Goal: Communication & Community: Share content

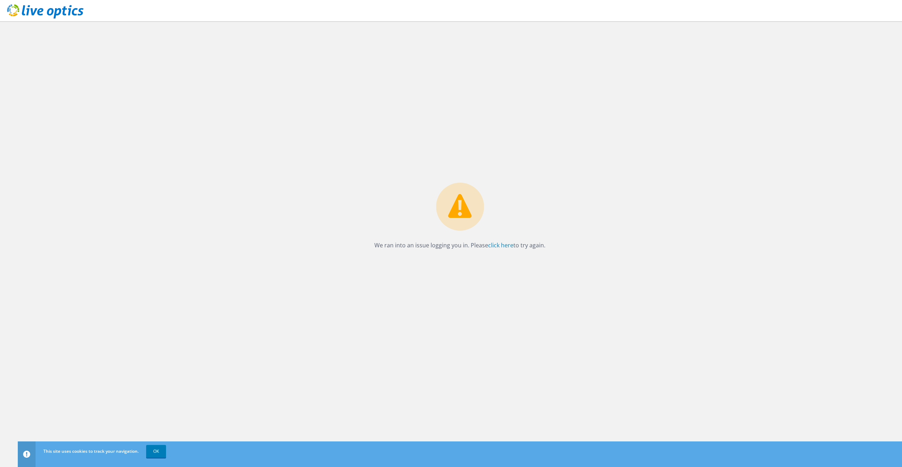
click at [32, 14] on icon at bounding box center [45, 11] width 76 height 15
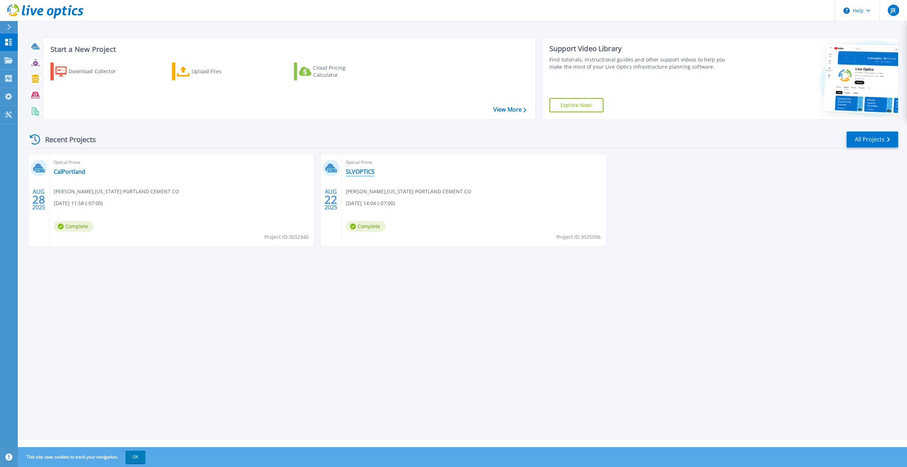
click at [355, 172] on link "SLVOPTICS" at bounding box center [360, 171] width 29 height 7
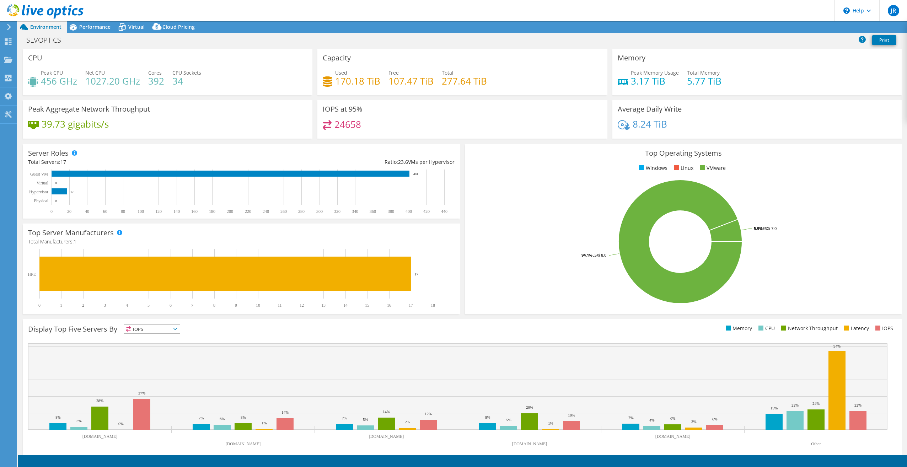
select select "USD"
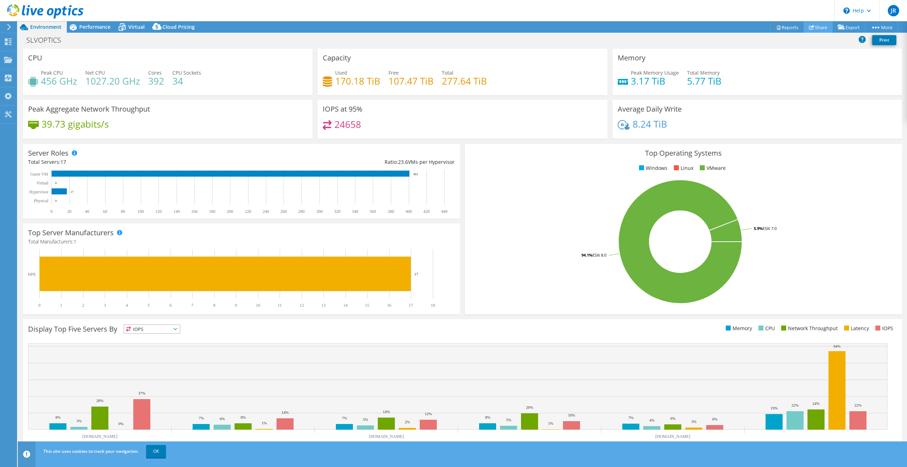
click at [816, 26] on link "Share" at bounding box center [818, 27] width 29 height 11
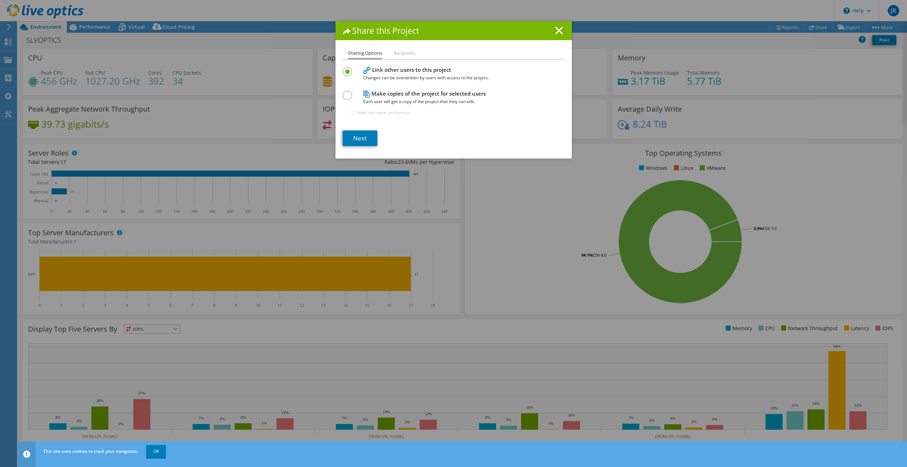
click at [401, 53] on li "Recipients" at bounding box center [405, 53] width 22 height 9
click at [362, 142] on link "Next" at bounding box center [360, 138] width 35 height 16
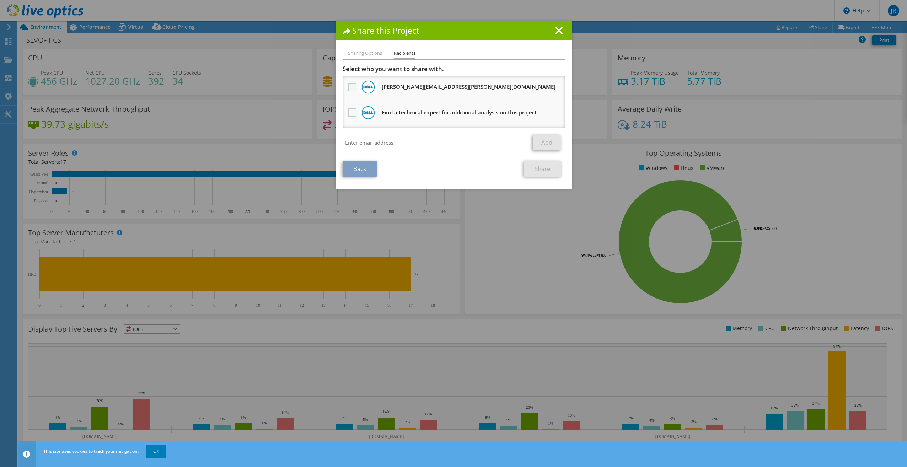
click at [348, 85] on label at bounding box center [353, 87] width 10 height 9
click at [0, 0] on input "checkbox" at bounding box center [0, 0] width 0 height 0
click at [349, 112] on label at bounding box center [353, 112] width 10 height 9
click at [0, 0] on input "checkbox" at bounding box center [0, 0] width 0 height 0
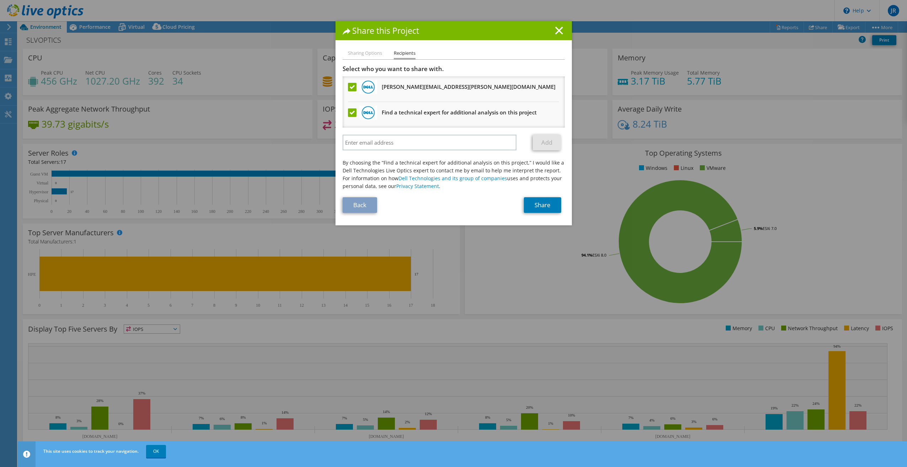
click at [350, 112] on label at bounding box center [353, 112] width 10 height 9
click at [0, 0] on input "checkbox" at bounding box center [0, 0] width 0 height 0
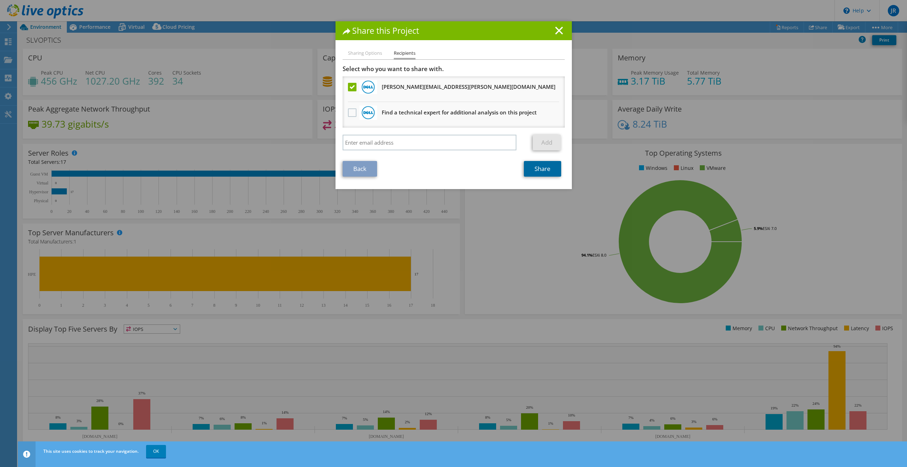
click at [538, 169] on link "Share" at bounding box center [542, 169] width 37 height 16
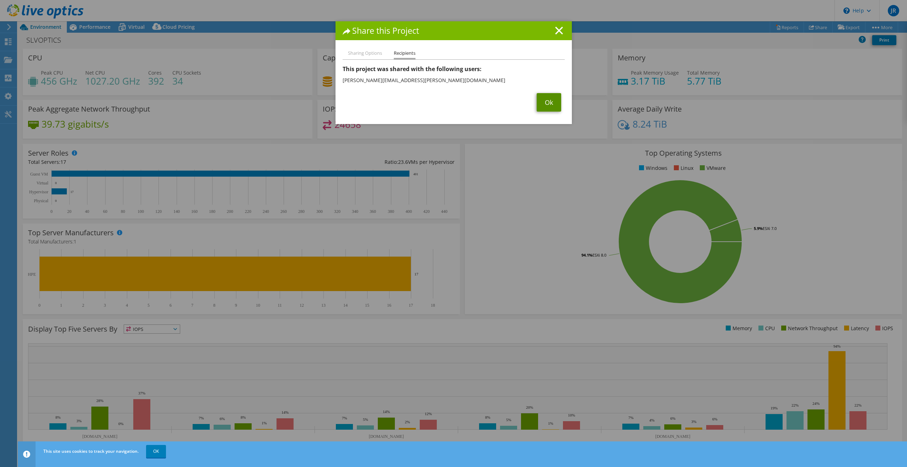
click at [545, 102] on link "Ok" at bounding box center [549, 102] width 25 height 18
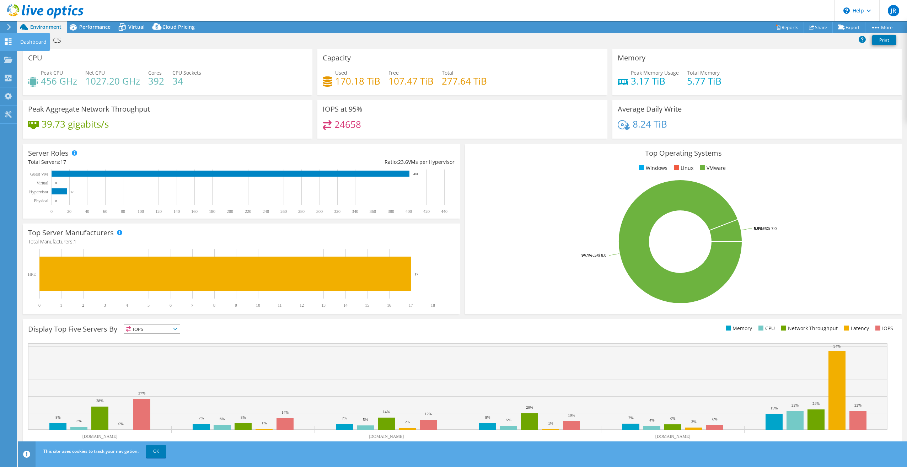
click at [10, 43] on icon at bounding box center [8, 41] width 9 height 7
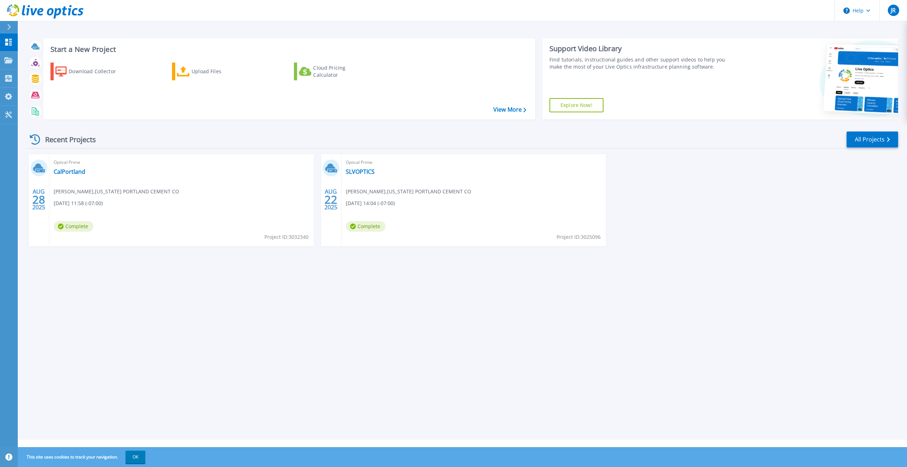
click at [75, 176] on div "Optical Prime CalPortland James Read , CALIFORNIA PORTLAND CEMENT CO 08/28/2025…" at bounding box center [181, 200] width 265 height 92
click at [72, 172] on link "CalPortland" at bounding box center [70, 171] width 32 height 7
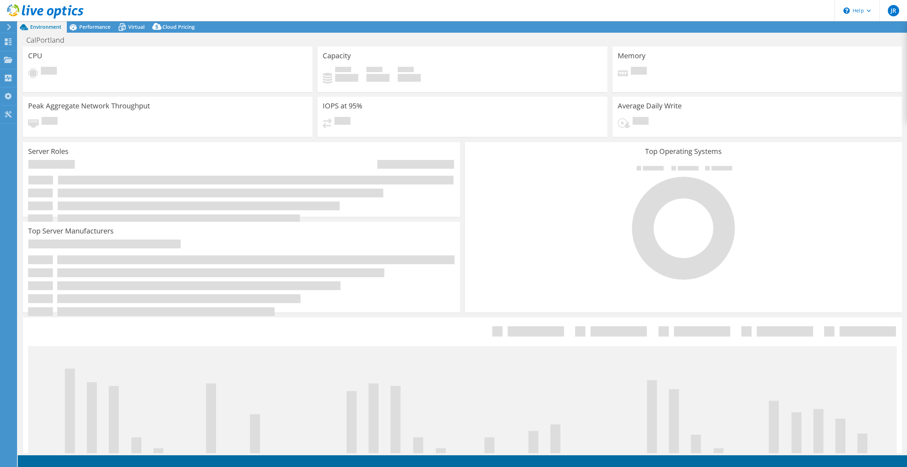
select select "USD"
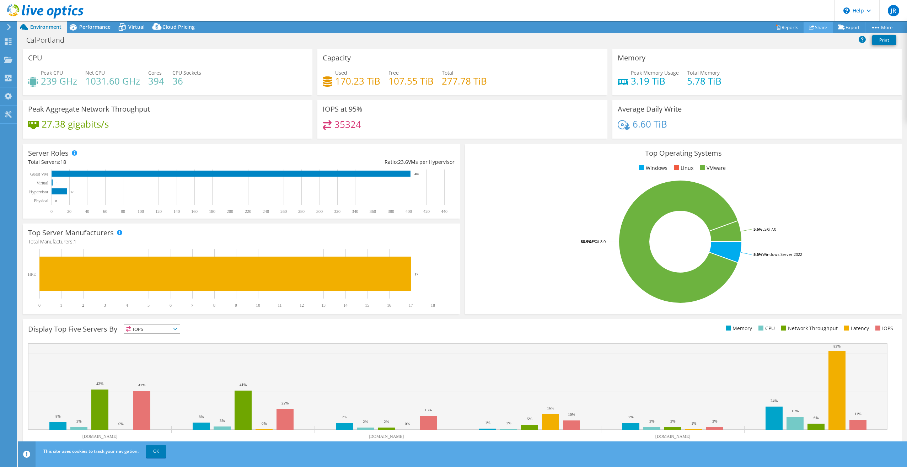
click at [814, 26] on link "Share" at bounding box center [818, 27] width 29 height 11
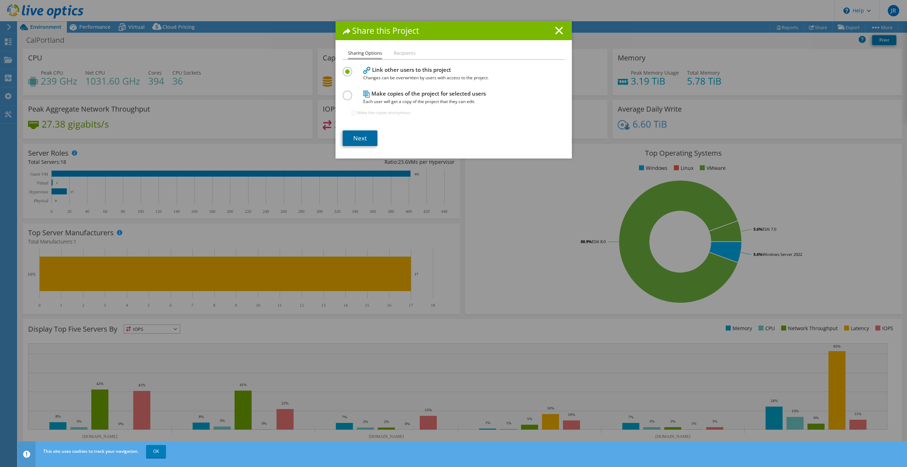
click at [355, 137] on link "Next" at bounding box center [360, 138] width 35 height 16
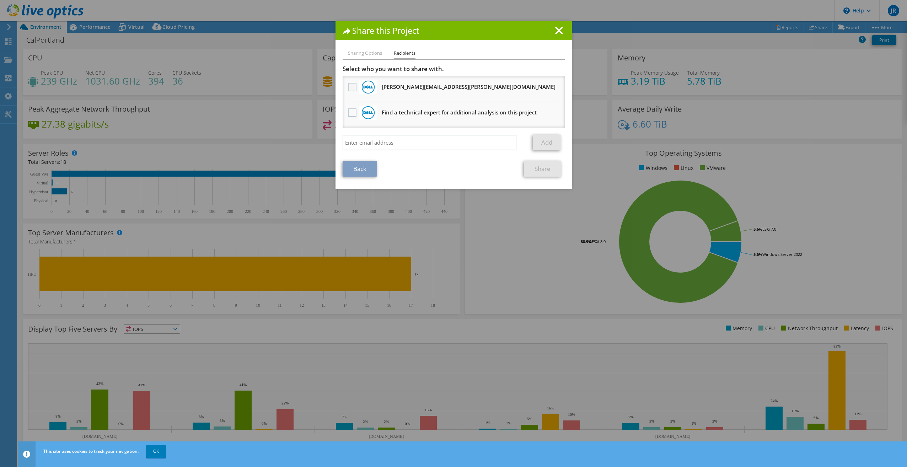
click at [351, 87] on label at bounding box center [353, 87] width 10 height 9
click at [0, 0] on input "checkbox" at bounding box center [0, 0] width 0 height 0
click at [545, 172] on link "Share" at bounding box center [542, 169] width 37 height 16
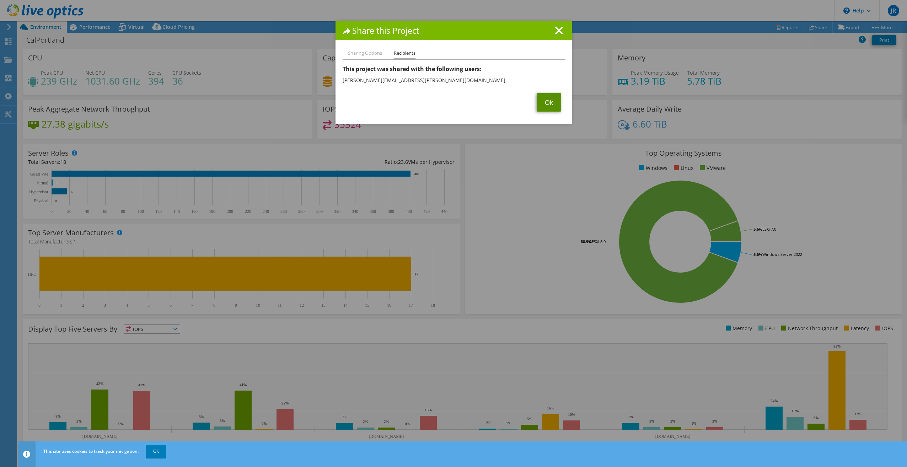
click at [544, 105] on link "Ok" at bounding box center [549, 102] width 25 height 18
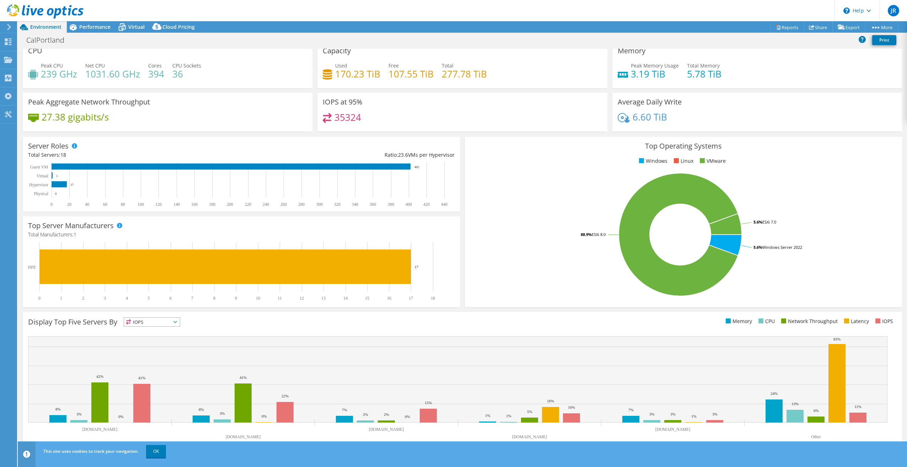
scroll to position [7, 0]
click at [156, 449] on link "OK" at bounding box center [156, 451] width 20 height 13
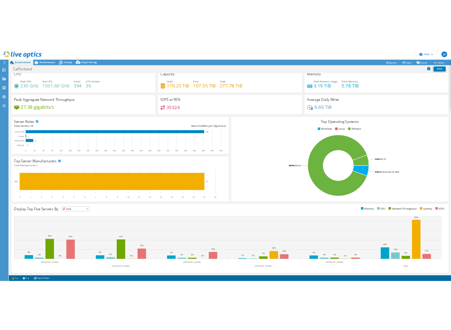
scroll to position [0, 0]
